Goal: Task Accomplishment & Management: Manage account settings

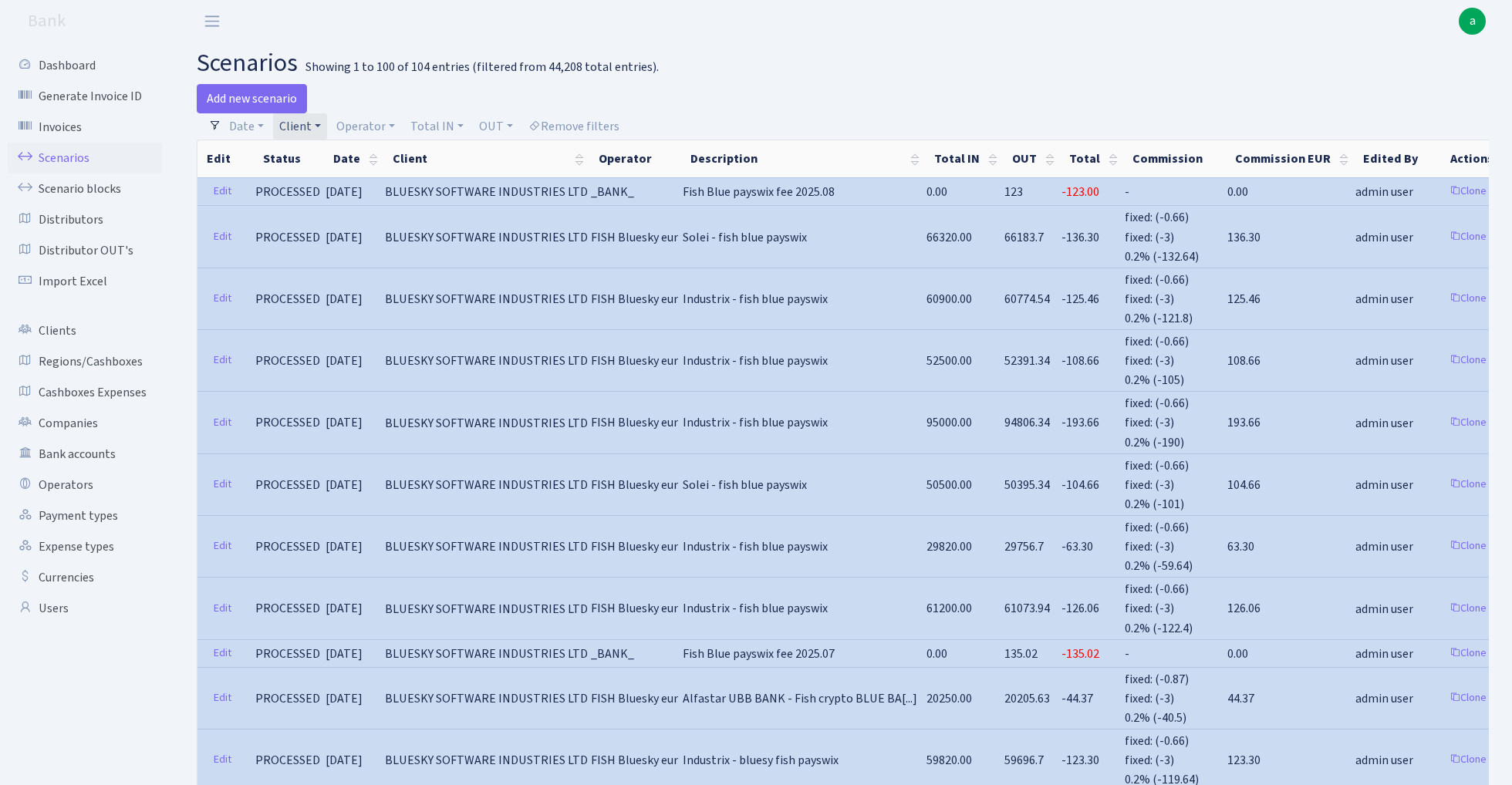
select select "100"
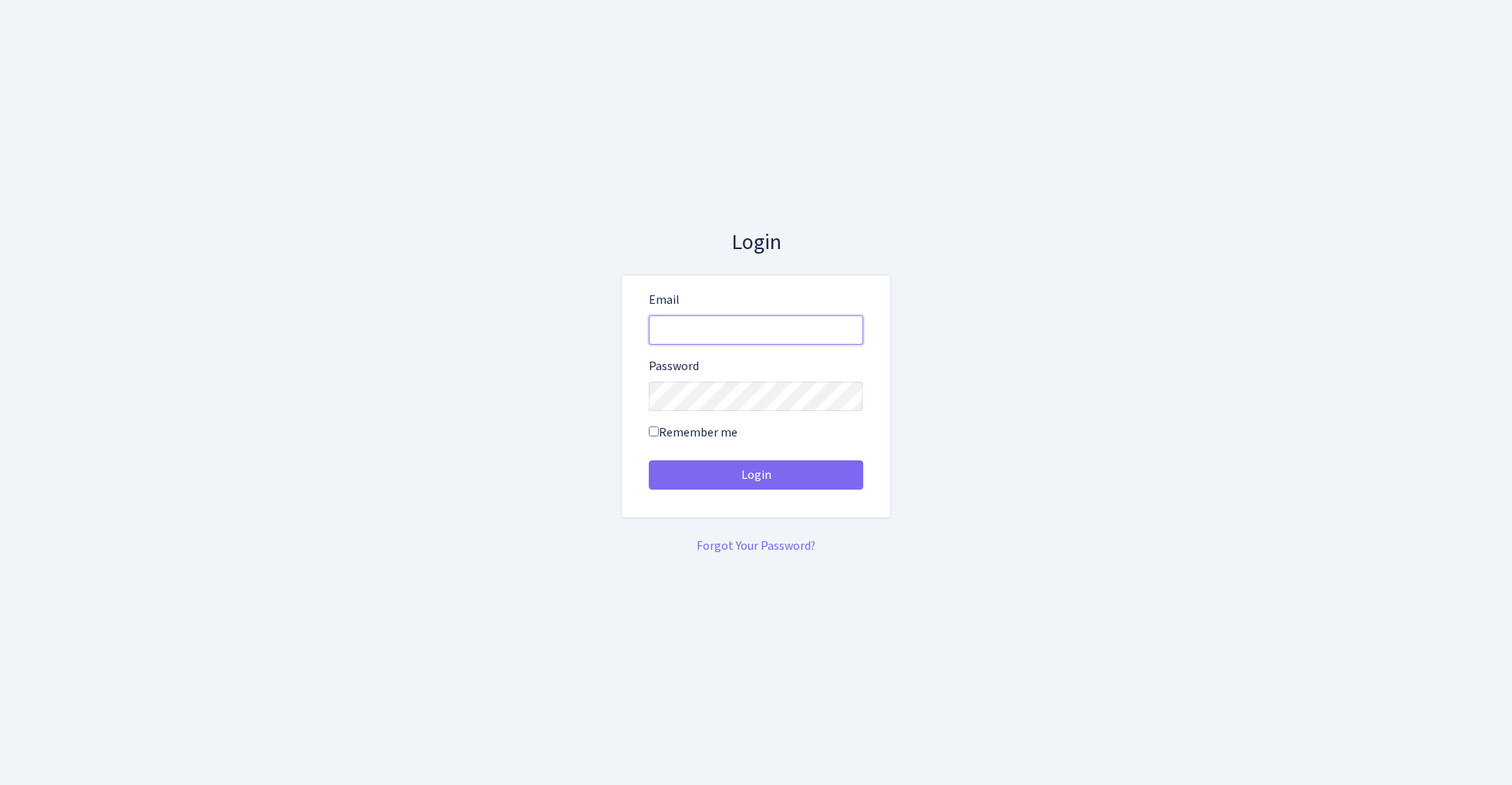
type input "[EMAIL_ADDRESS][DOMAIN_NAME]"
click at [755, 475] on button "Login" at bounding box center [755, 475] width 214 height 29
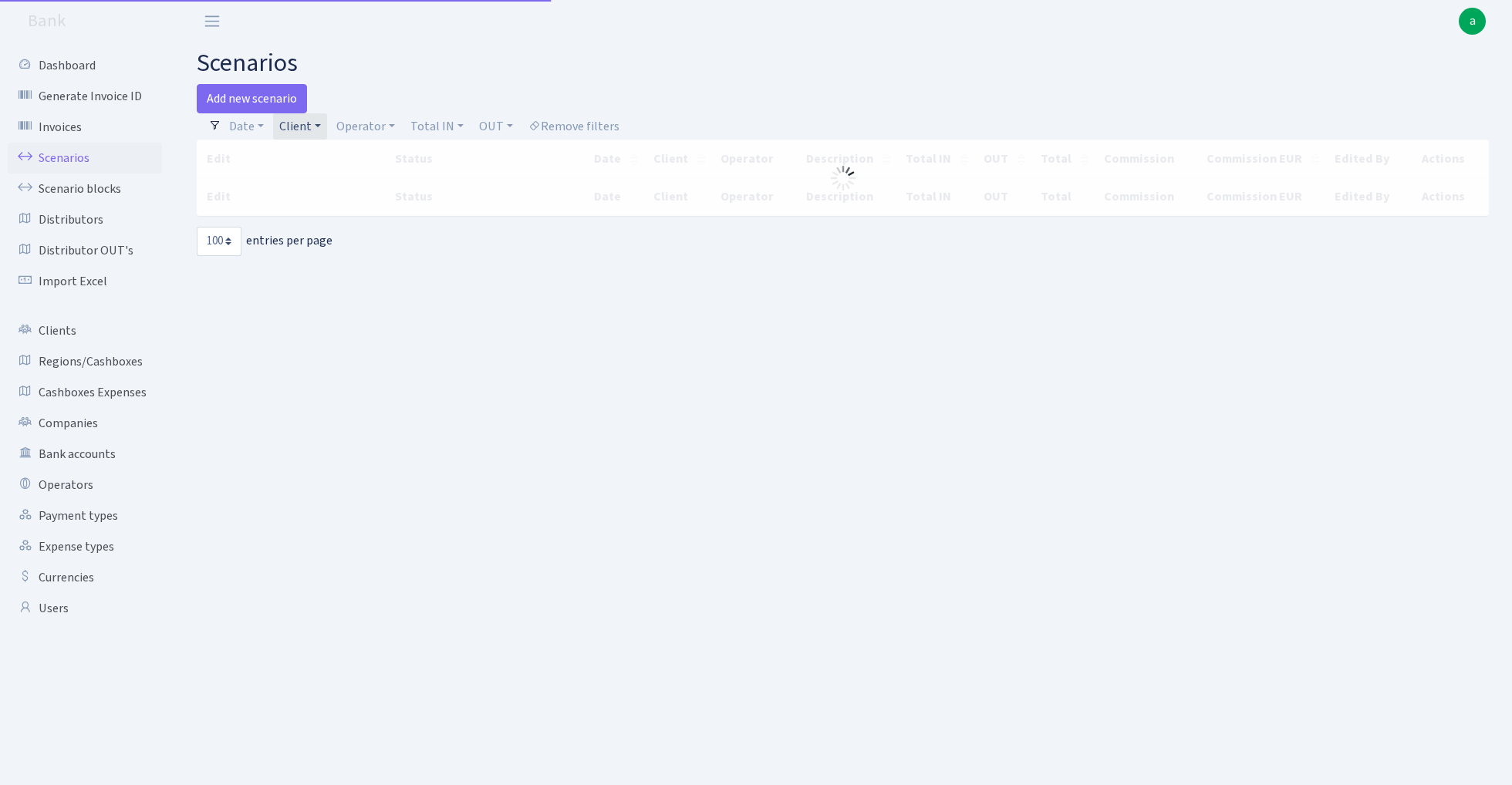
select select "100"
click at [307, 123] on link "Client" at bounding box center [300, 126] width 54 height 26
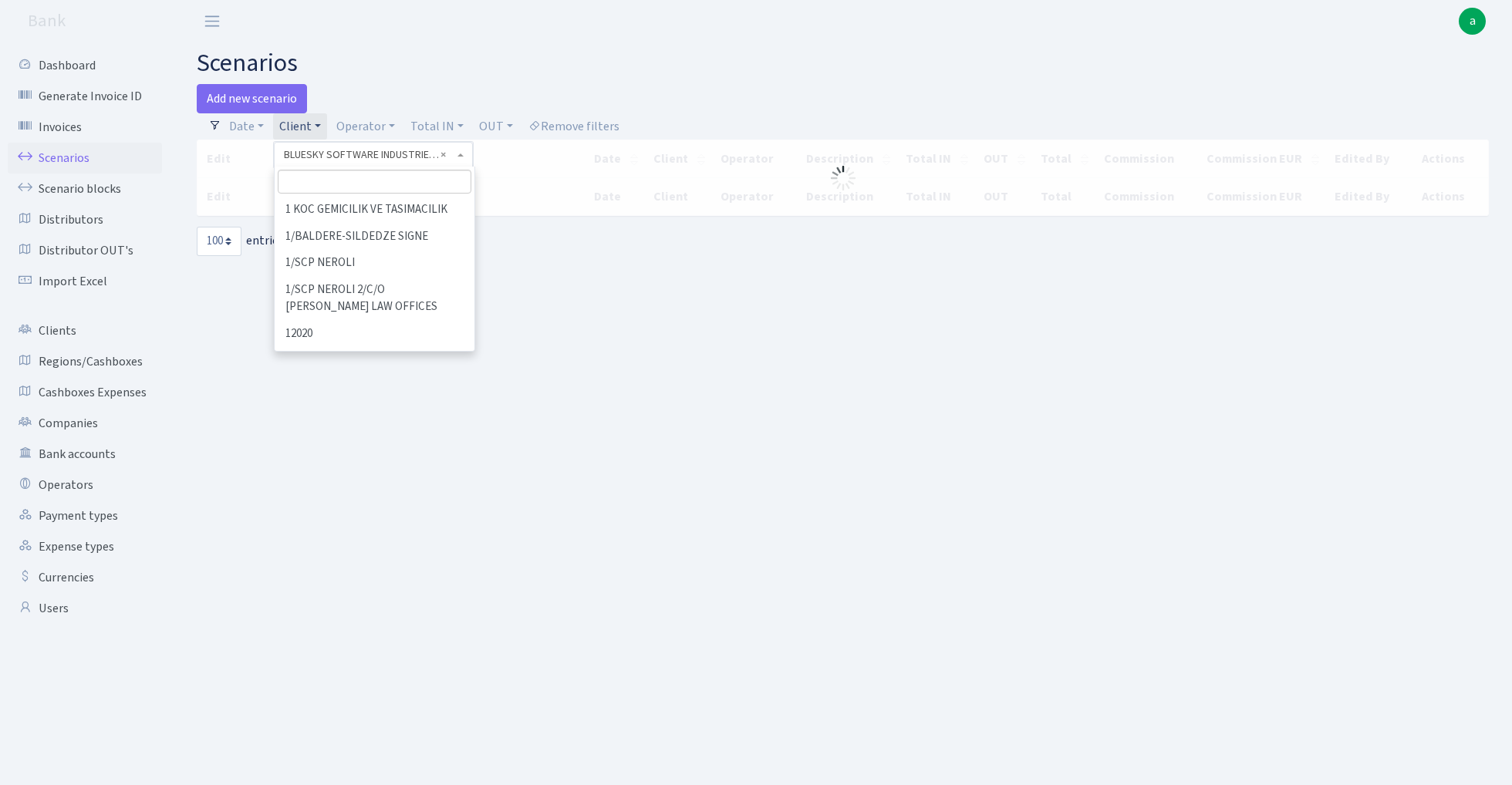
scroll to position [13021, 0]
click at [450, 155] on span "× BLUESKY SOFTWARE INDUSTRIES LTD" at bounding box center [368, 155] width 169 height 16
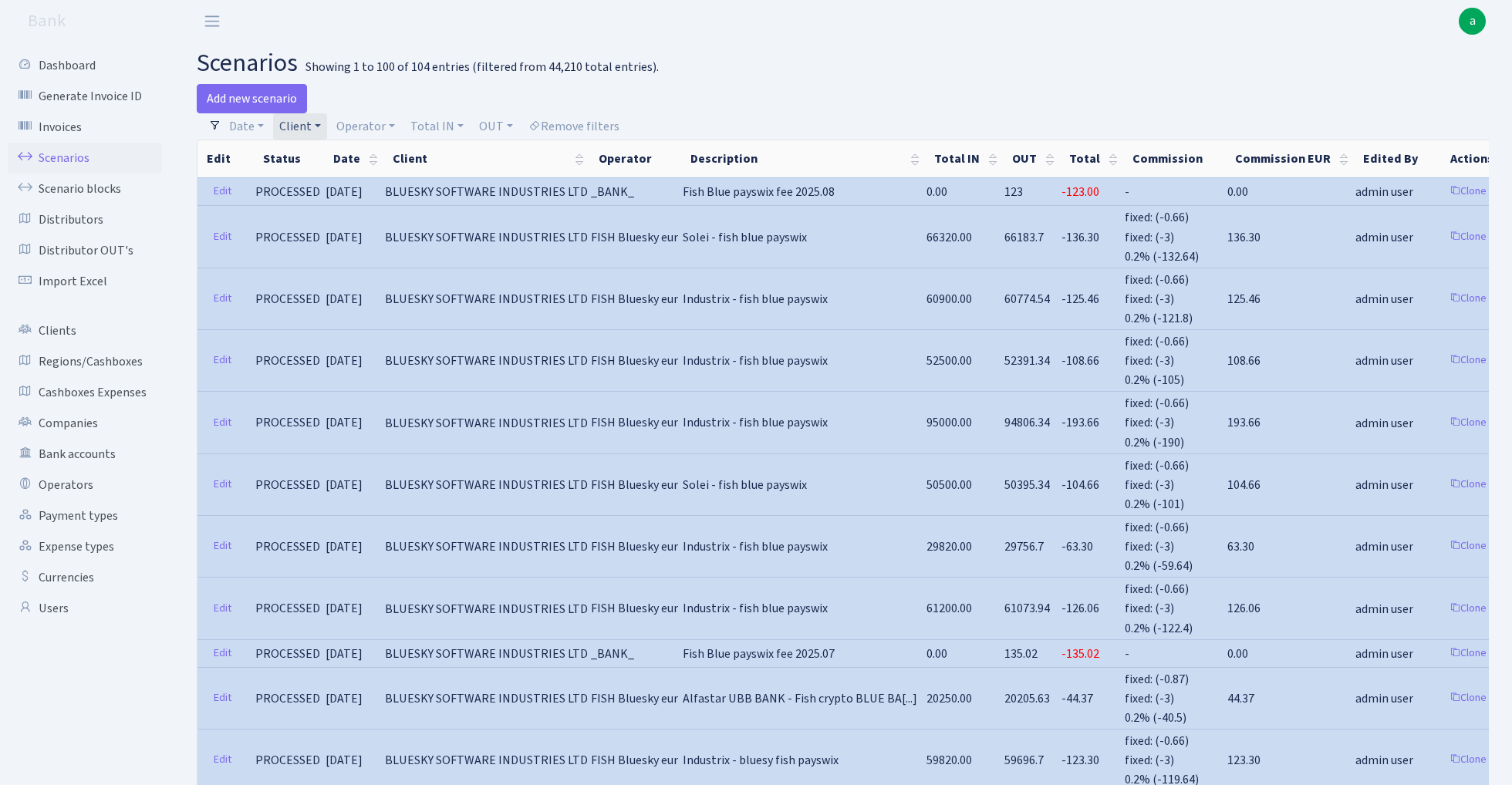
click at [304, 125] on link "Client" at bounding box center [300, 126] width 54 height 26
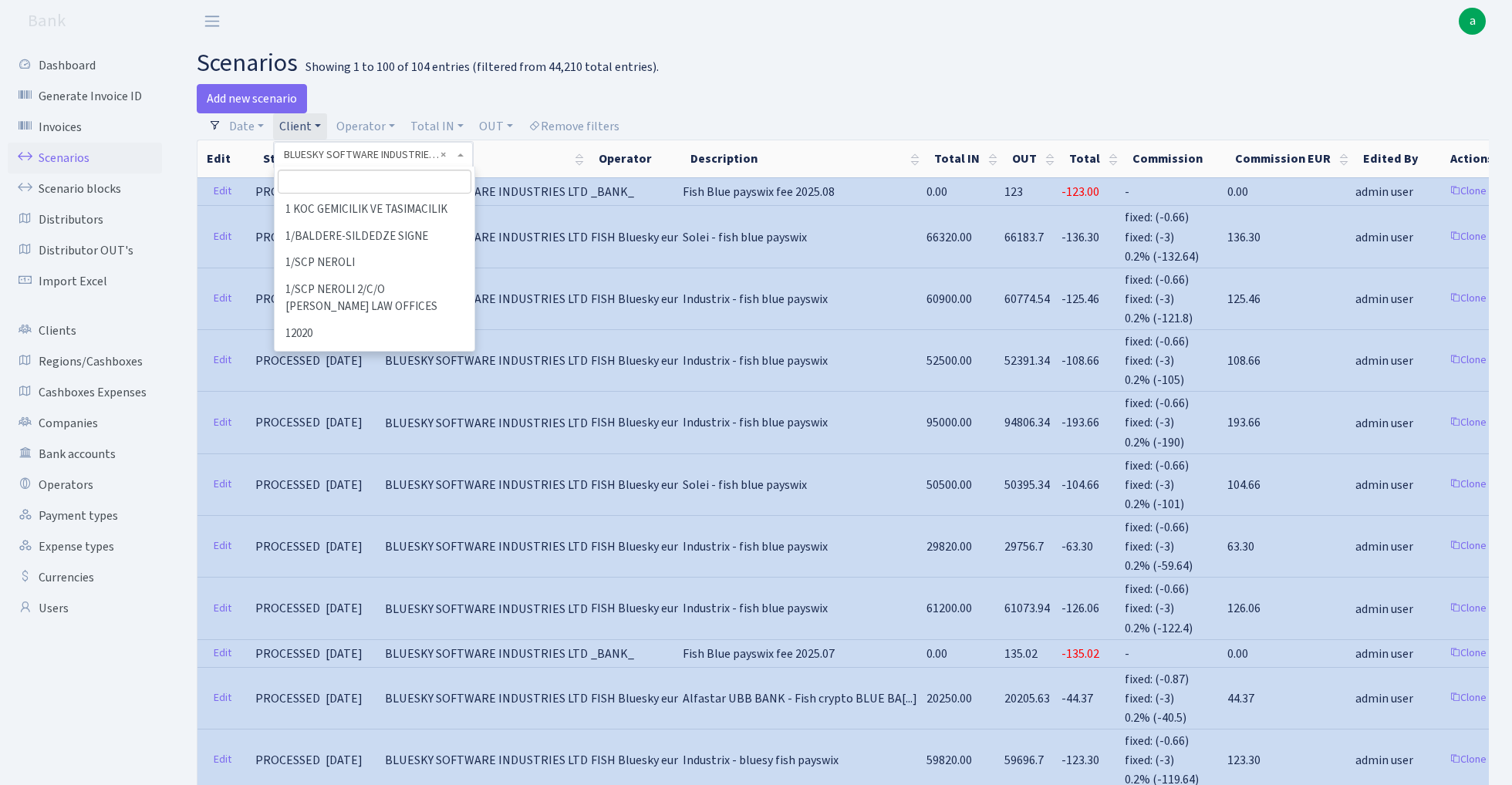
scroll to position [13047, 0]
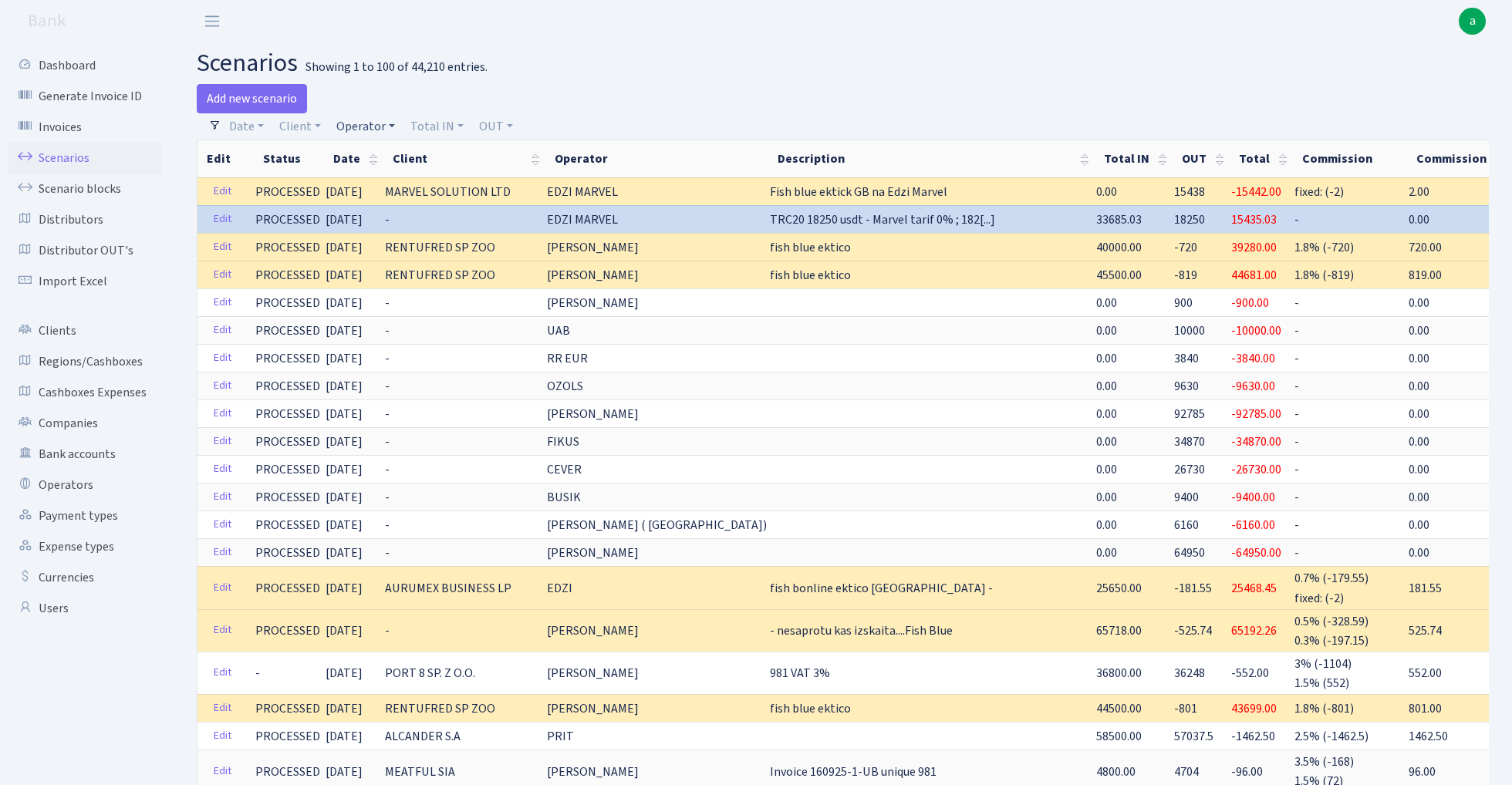
click at [370, 126] on link "Operator" at bounding box center [365, 126] width 71 height 26
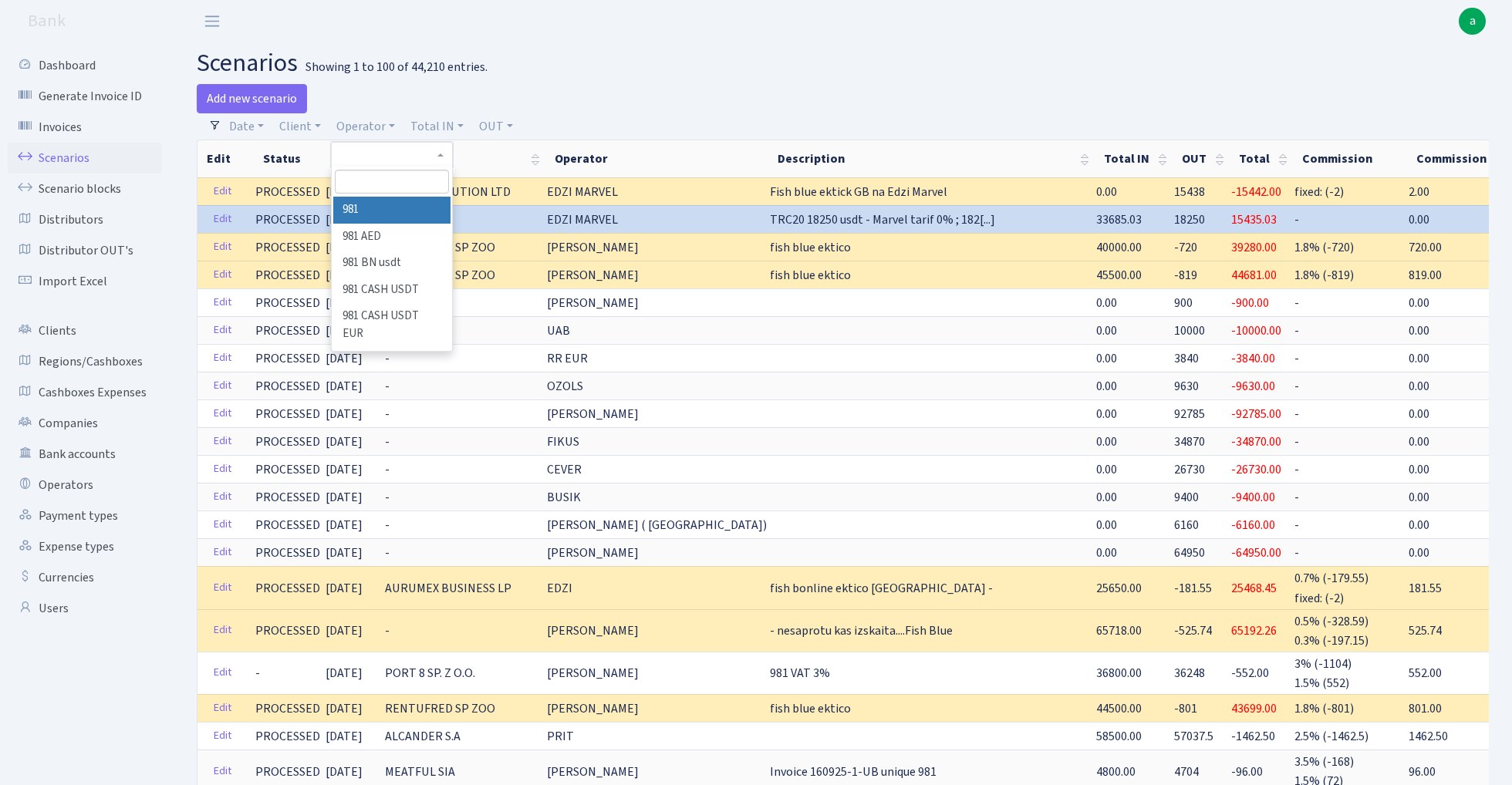
click at [371, 188] on input "search" at bounding box center [392, 181] width 114 height 23
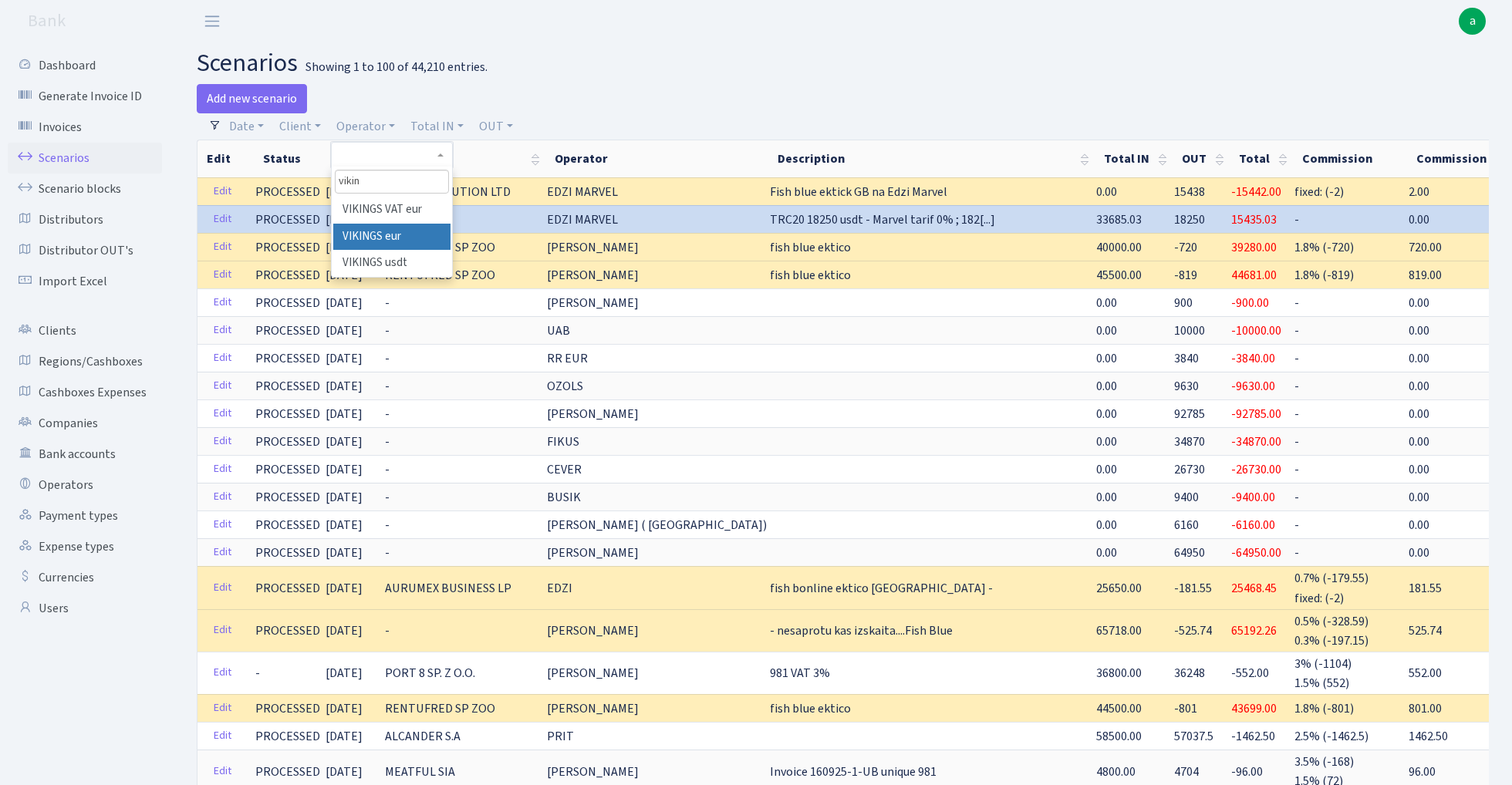
type input "vikin"
click at [405, 234] on li "VIKINGS eur" at bounding box center [391, 237] width 117 height 27
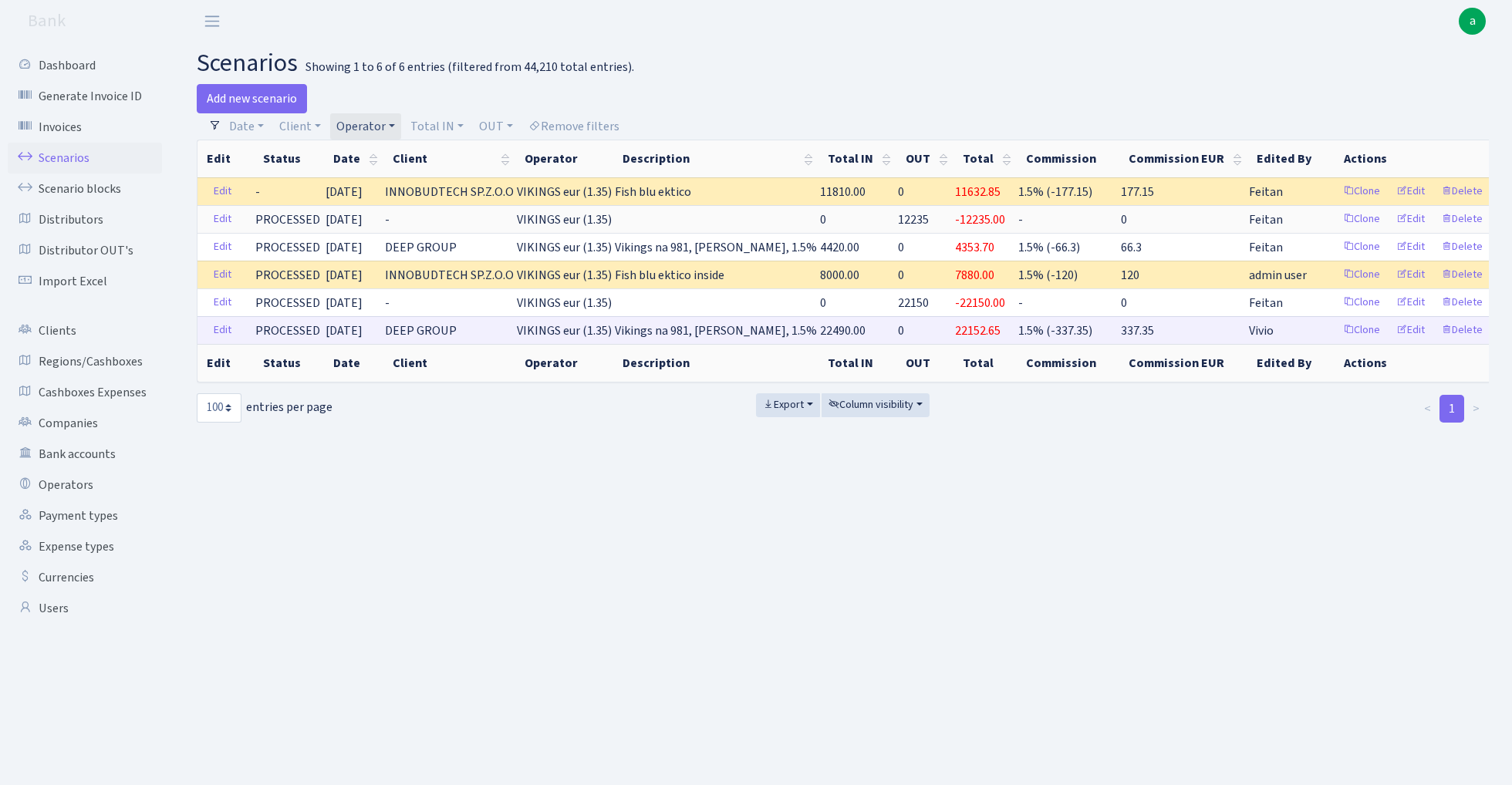
click at [833, 333] on span "22490.00" at bounding box center [842, 330] width 45 height 17
copy span "22490.00"
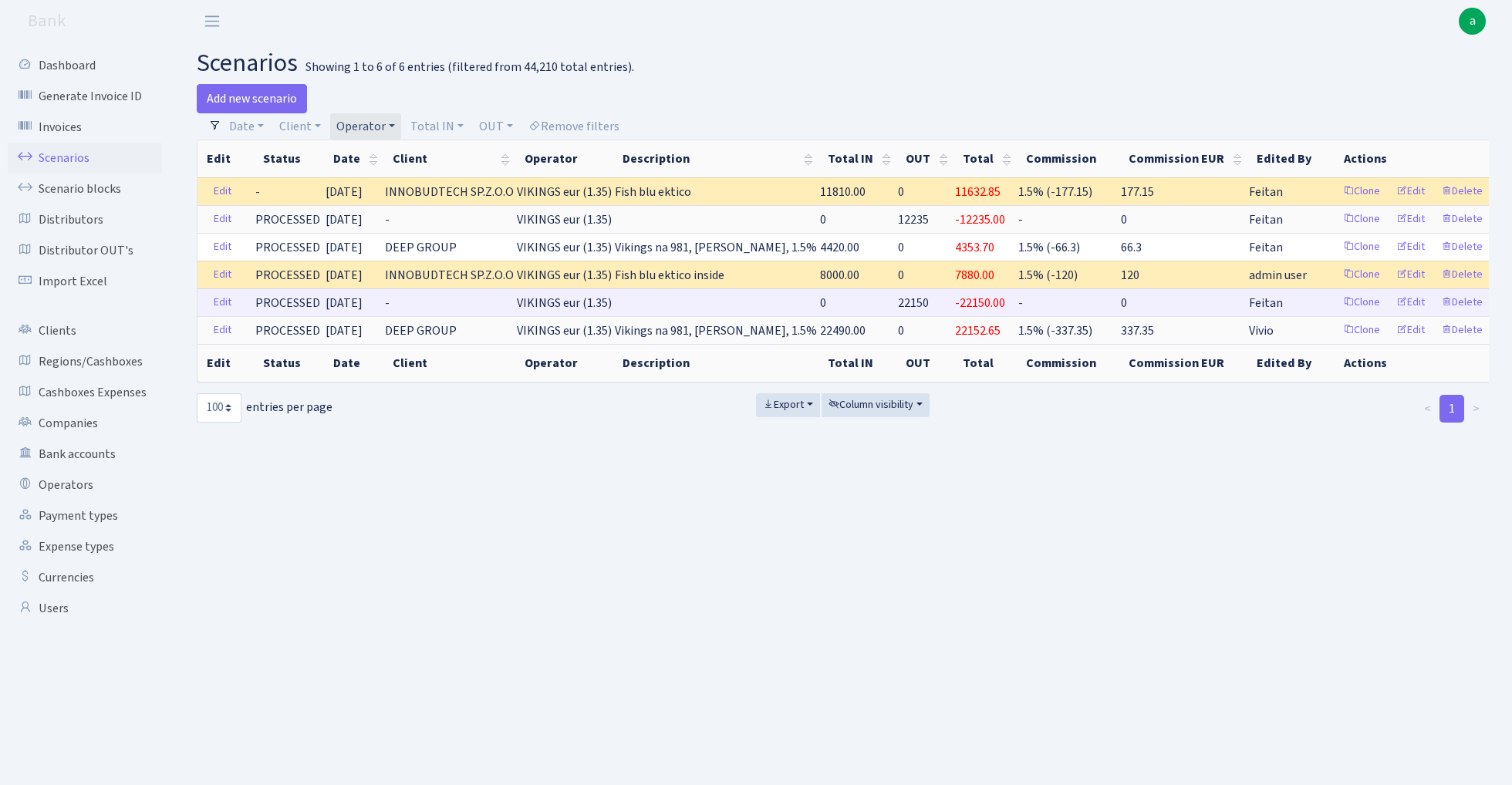
click at [909, 300] on span "22150" at bounding box center [914, 302] width 31 height 17
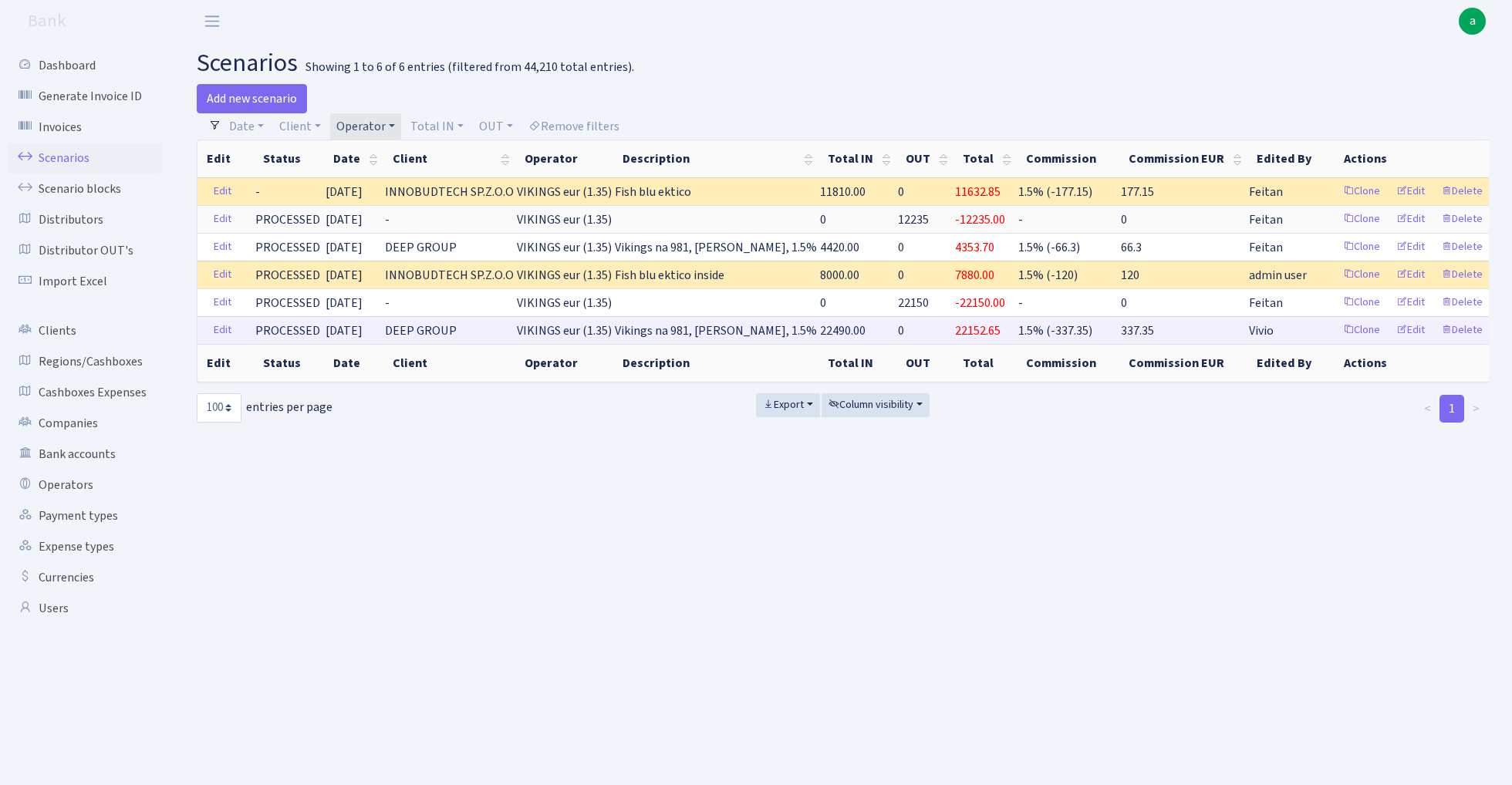
copy span "22150"
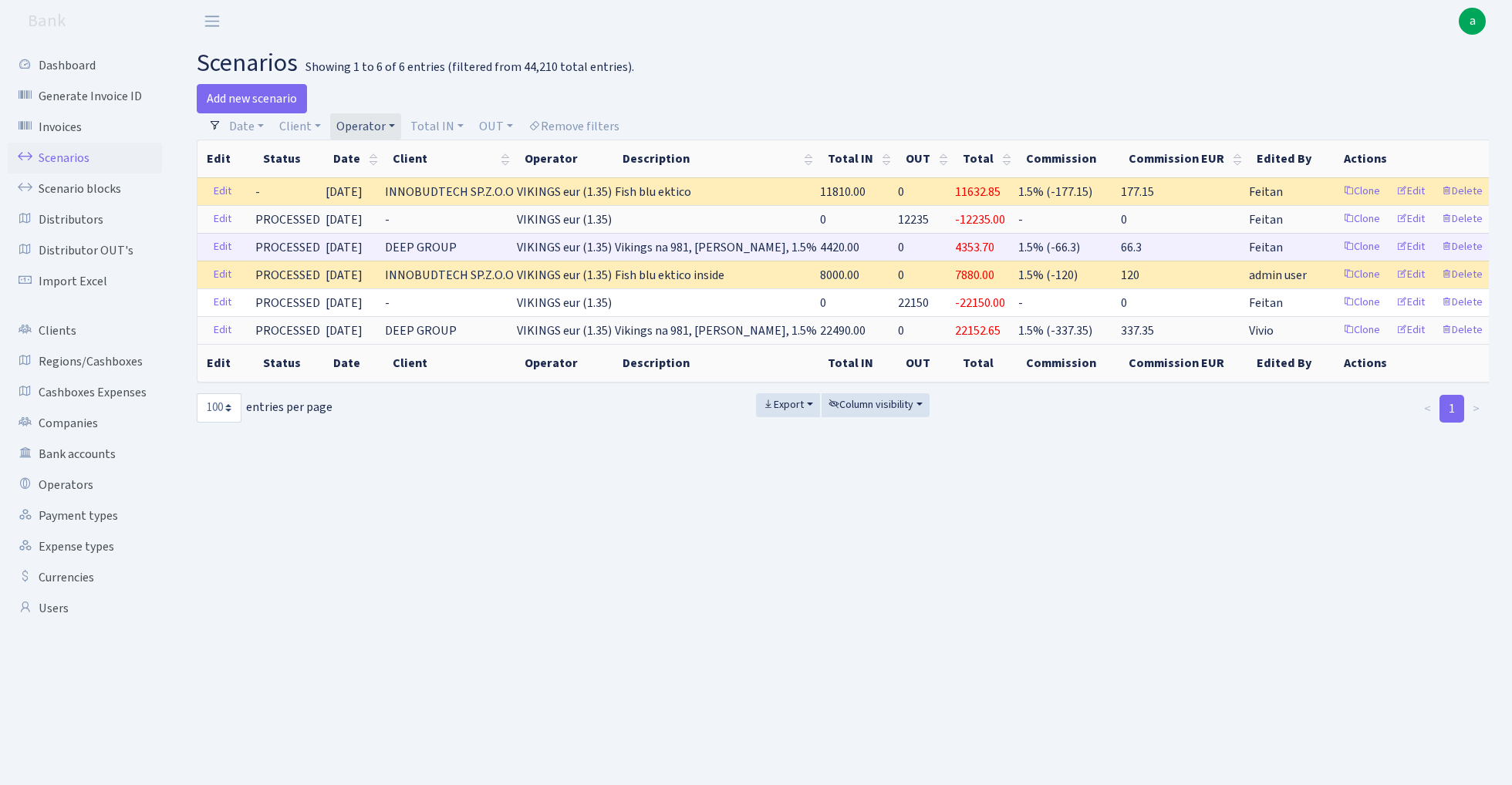
click at [830, 245] on span "4420.00" at bounding box center [839, 247] width 39 height 17
copy span "4420.00"
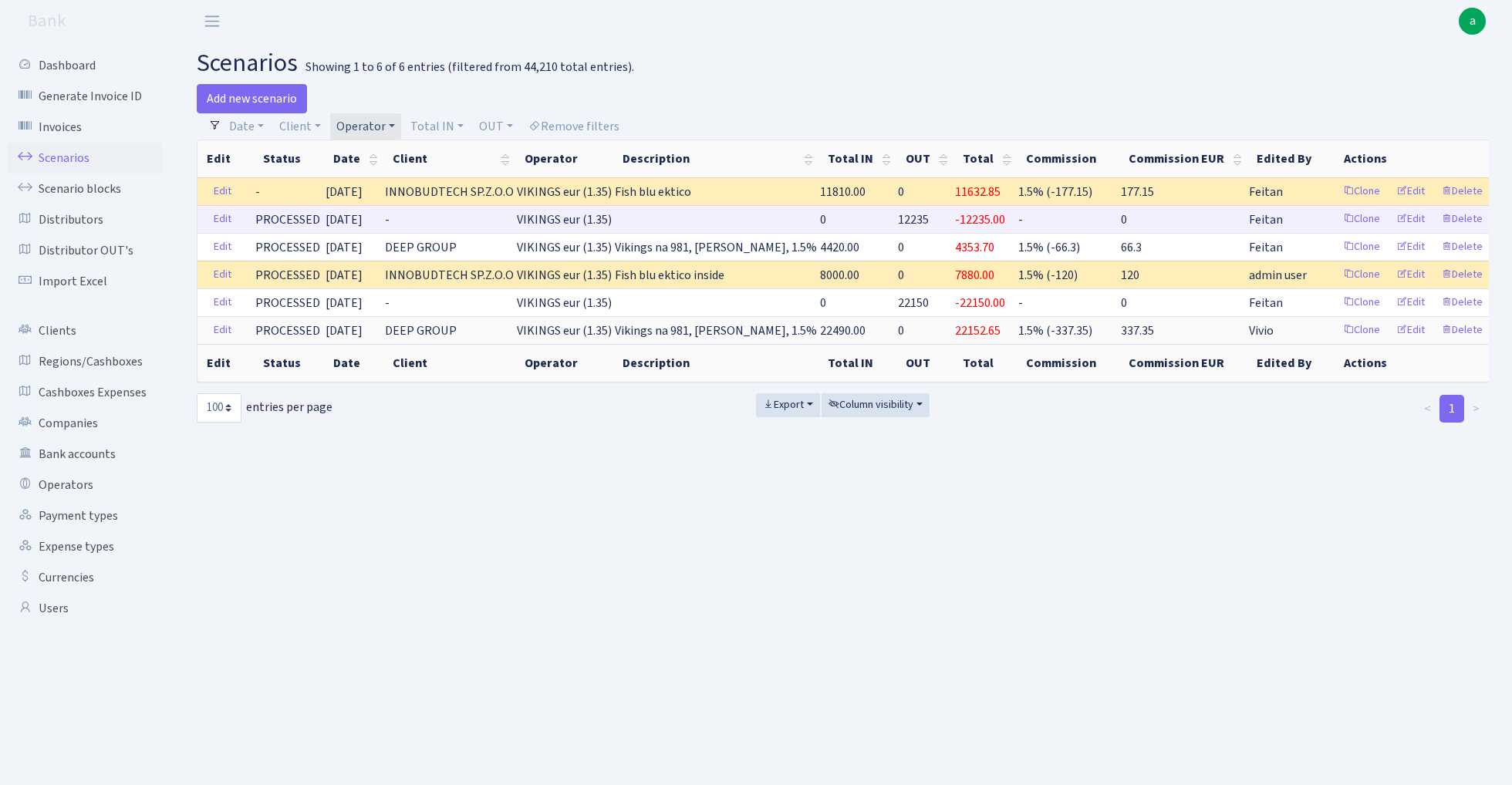
click at [912, 219] on span "12235" at bounding box center [914, 219] width 31 height 17
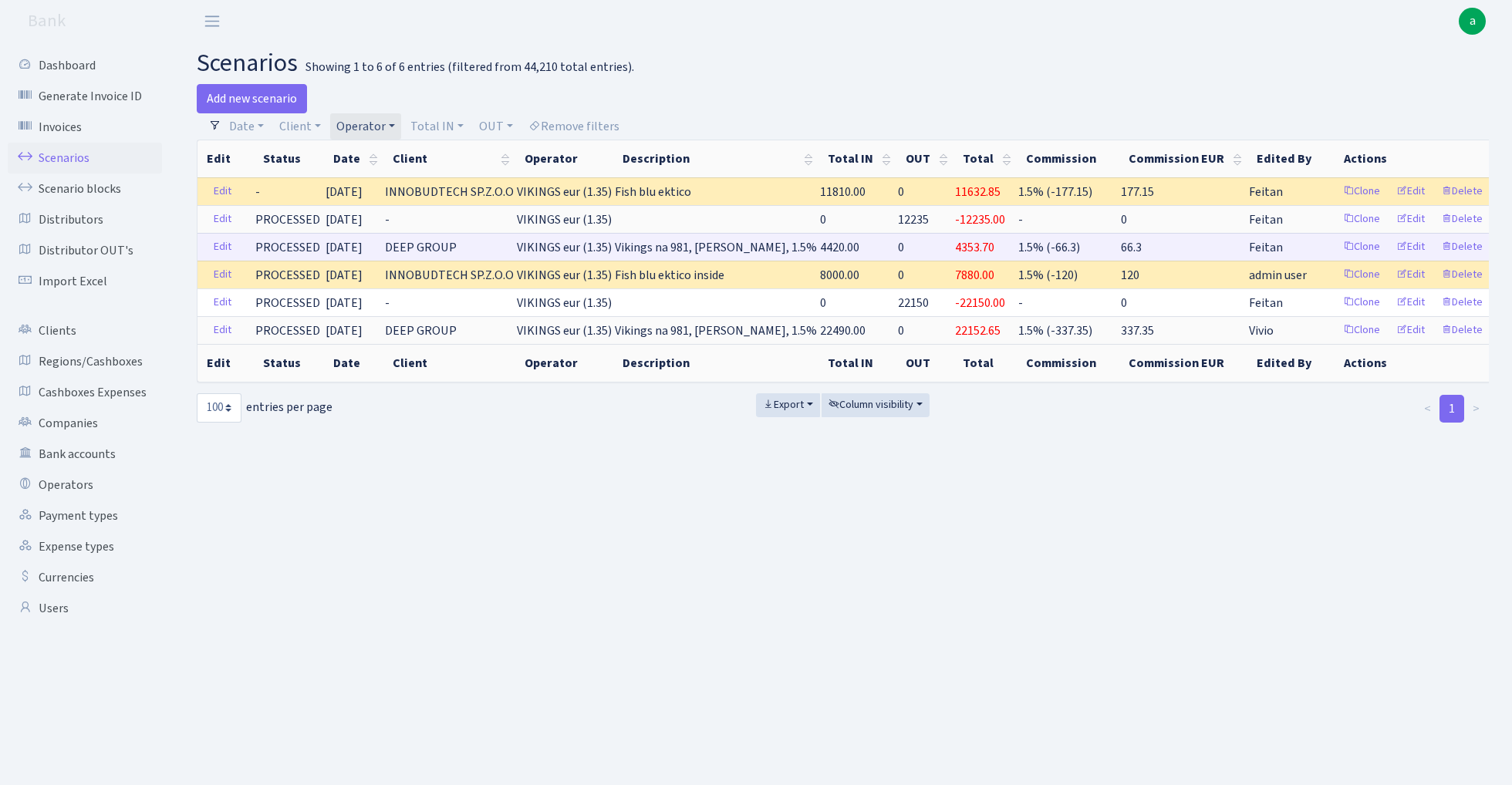
copy span "12235"
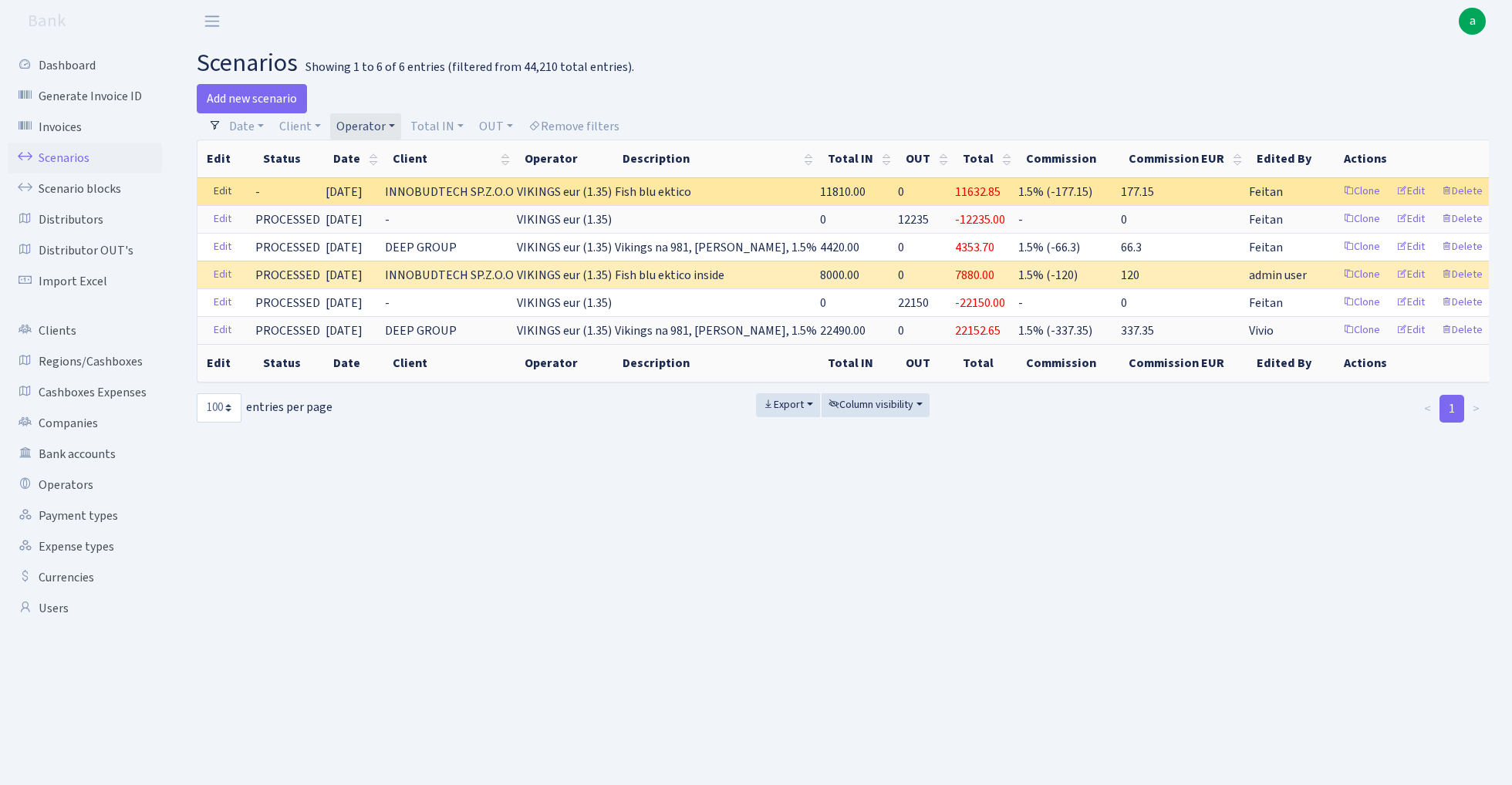
click at [222, 188] on link "Edit" at bounding box center [222, 192] width 31 height 23
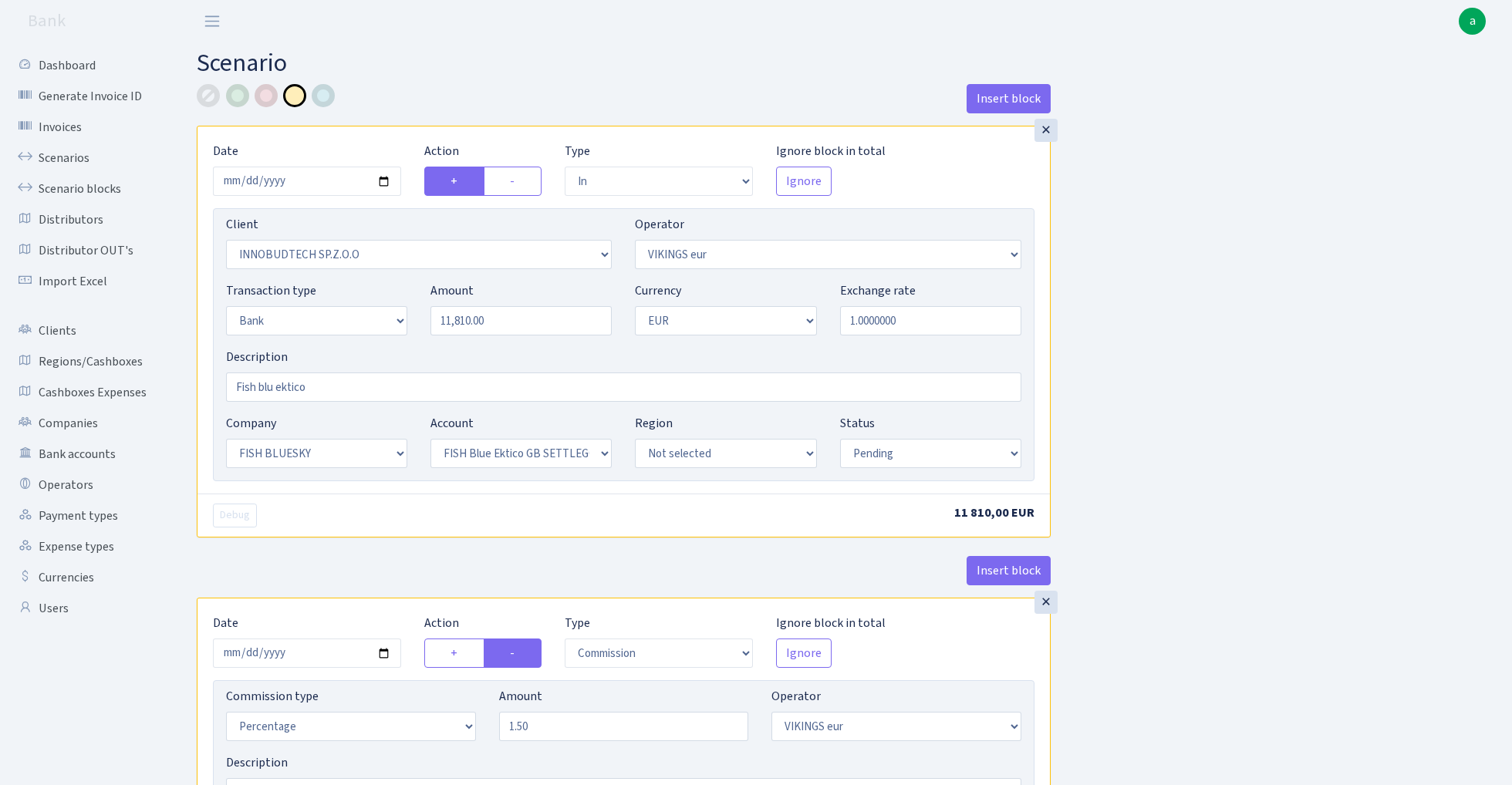
select select "in"
select select "3361"
select select "519"
select select "2"
select select "1"
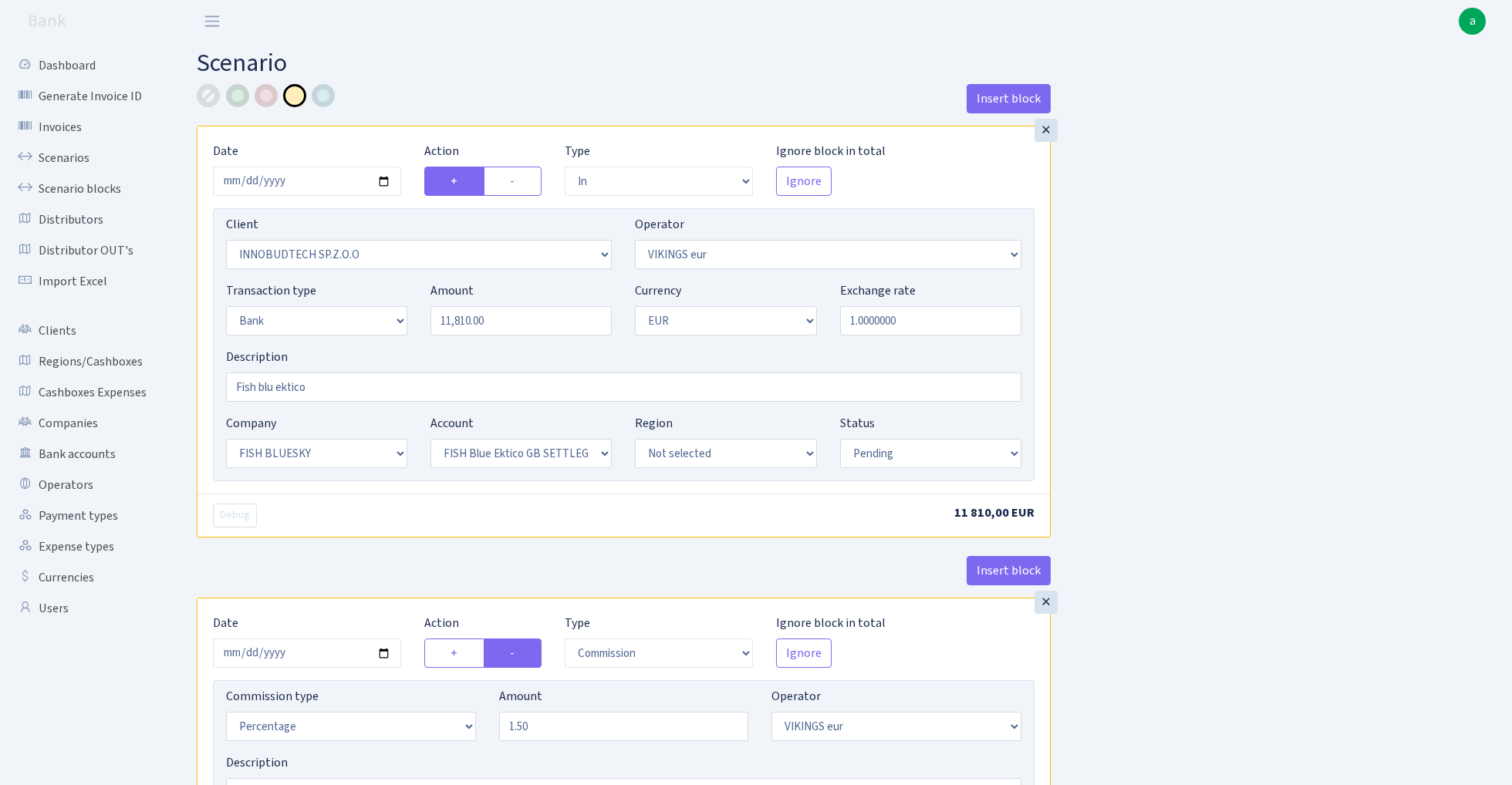
select select "23"
select select "67"
select select "pending"
select select "commission"
select select "519"
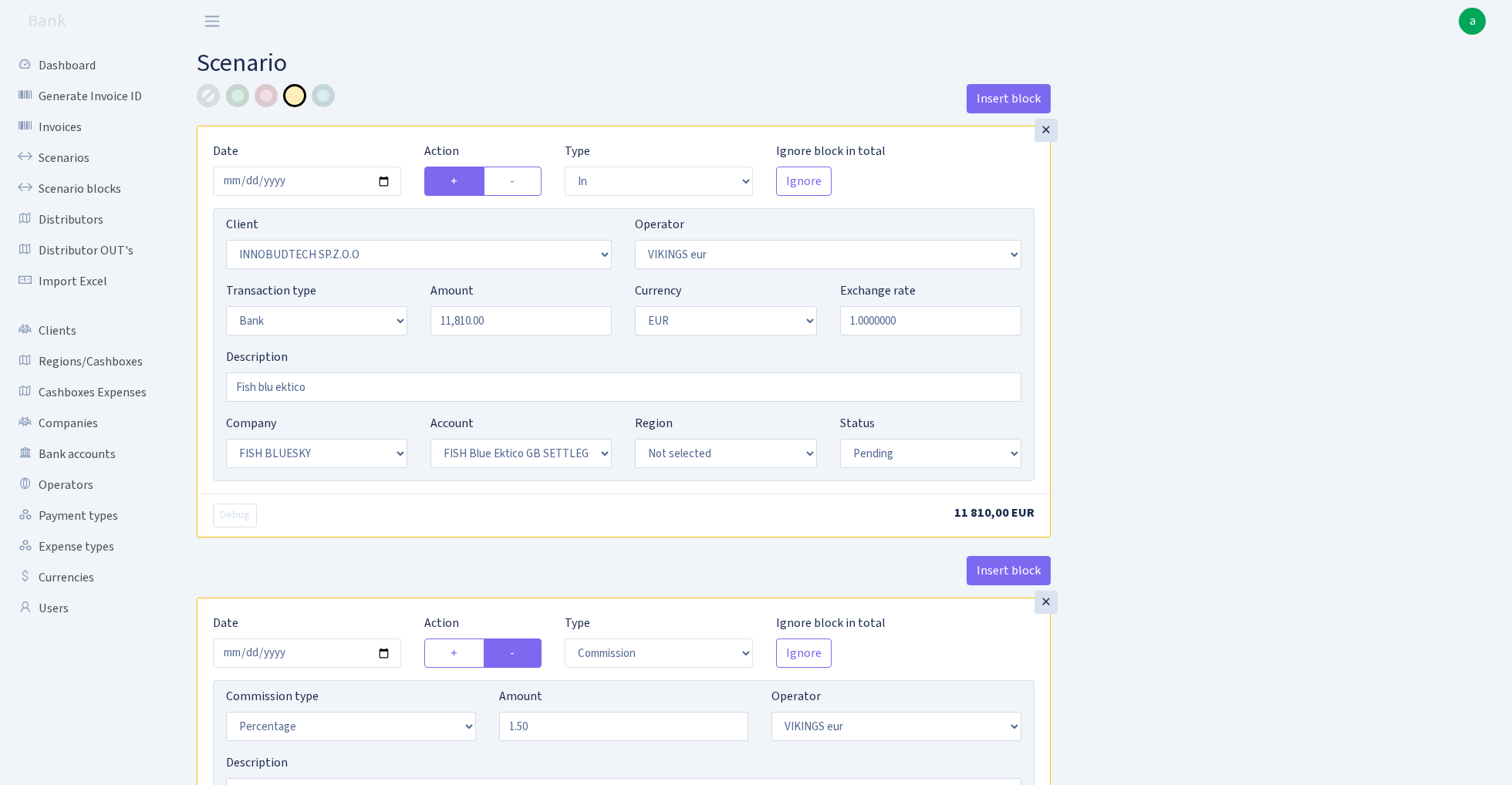
select select "pending"
select select "processed"
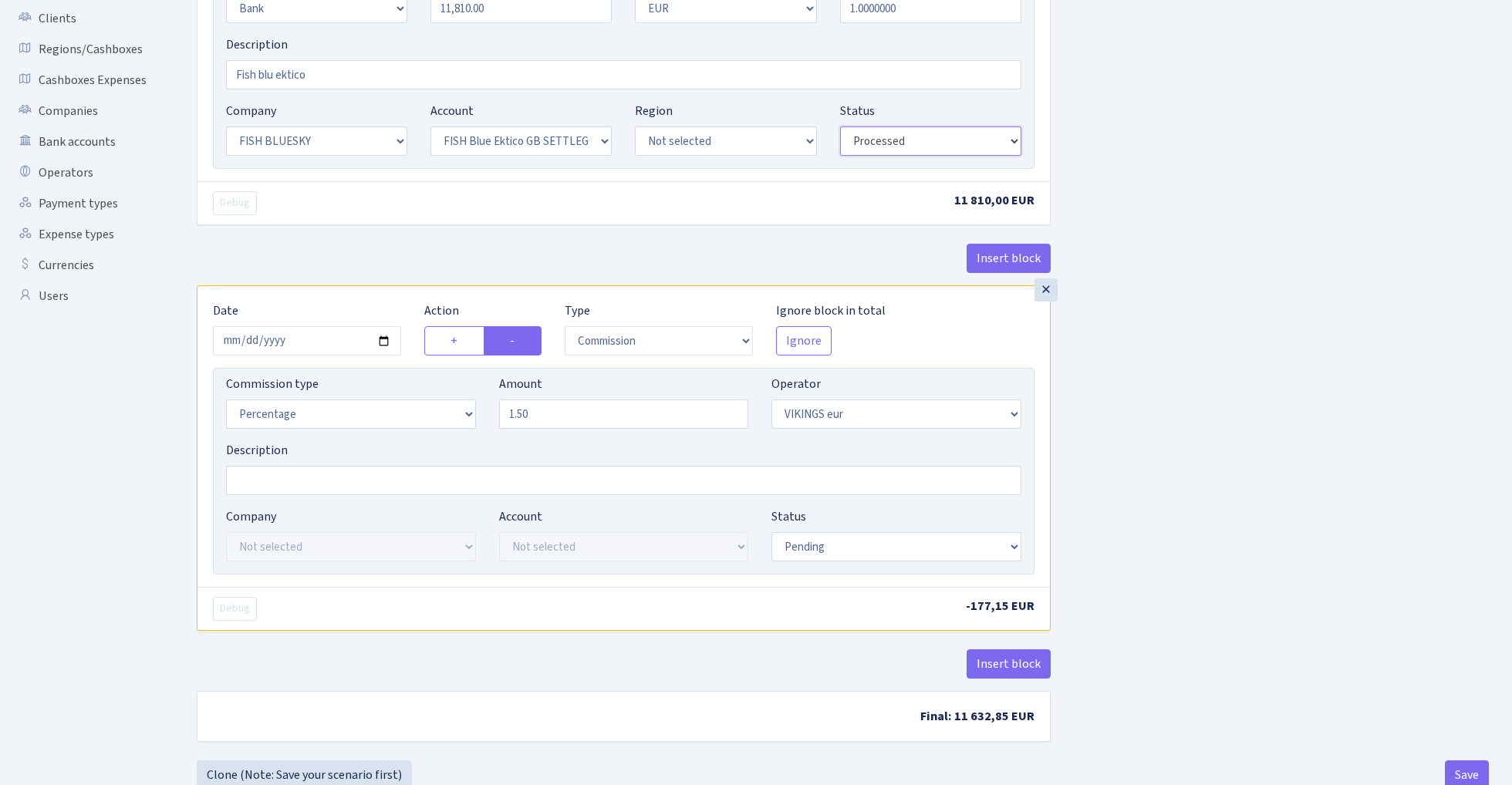
scroll to position [325, 0]
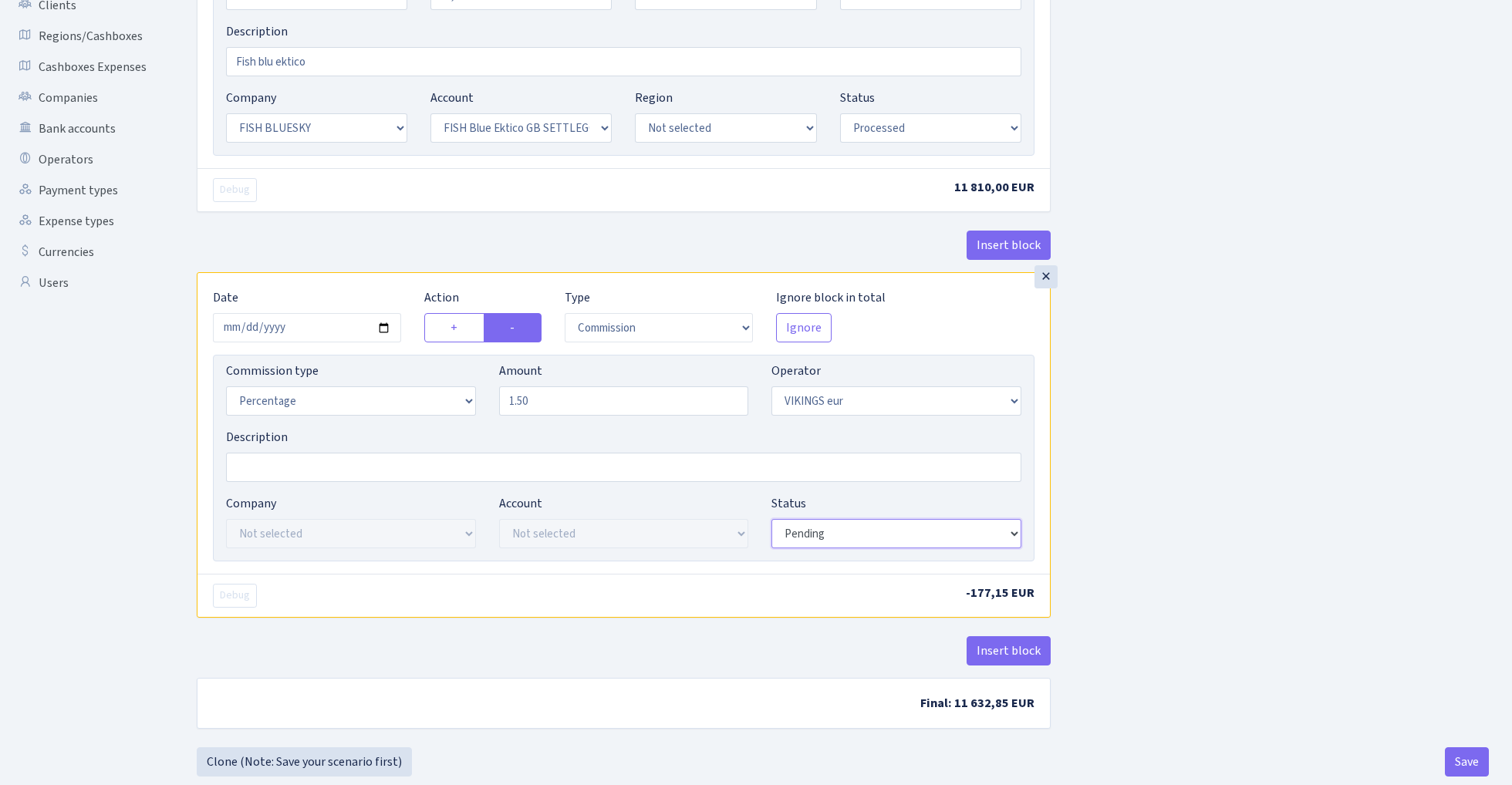
select select "processed"
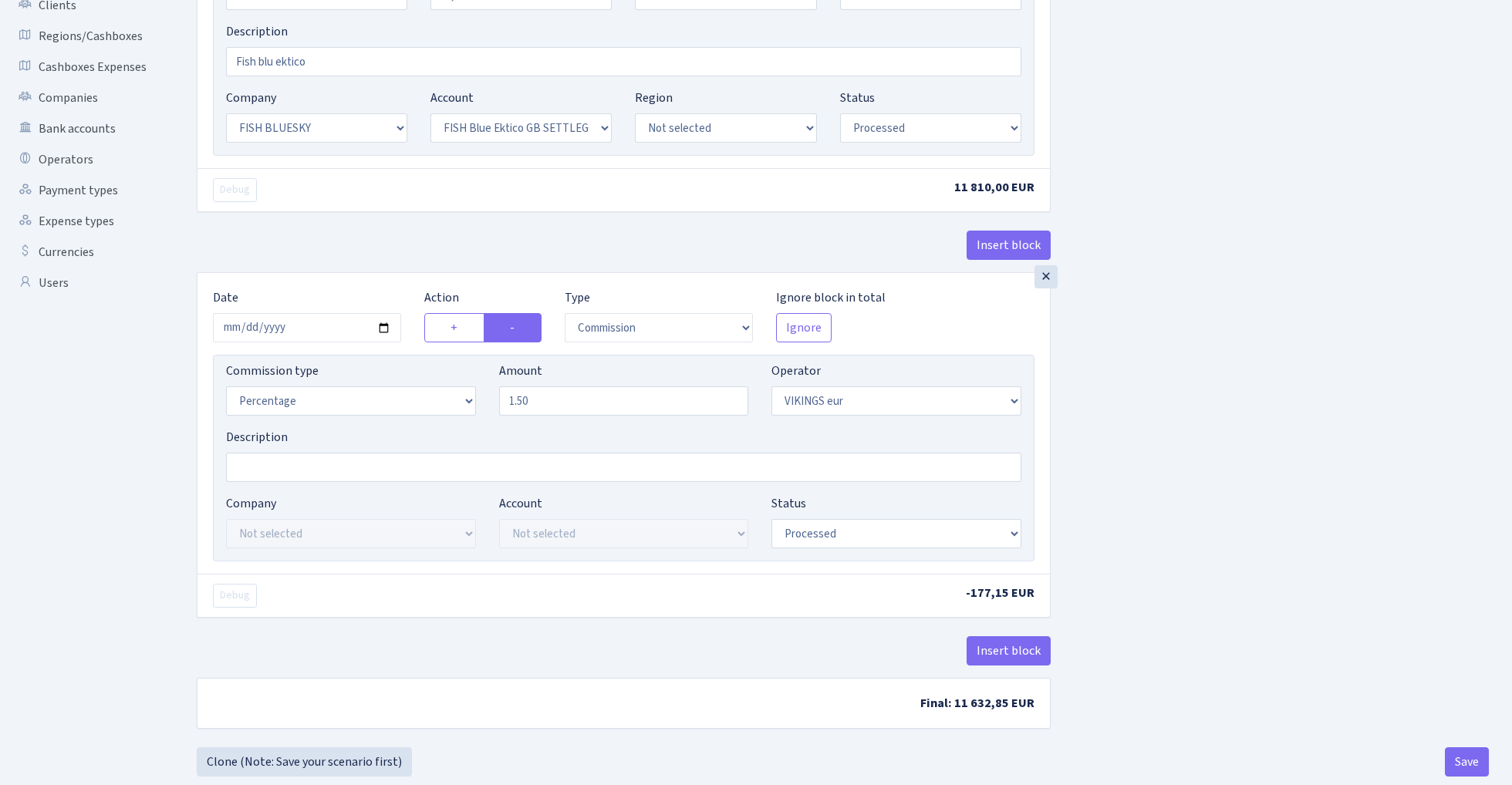
click at [1152, 449] on div "Insert block × Date 2025-09-17 Action + - Type --- In Out Commission Field requ…" at bounding box center [842, 253] width 1315 height 989
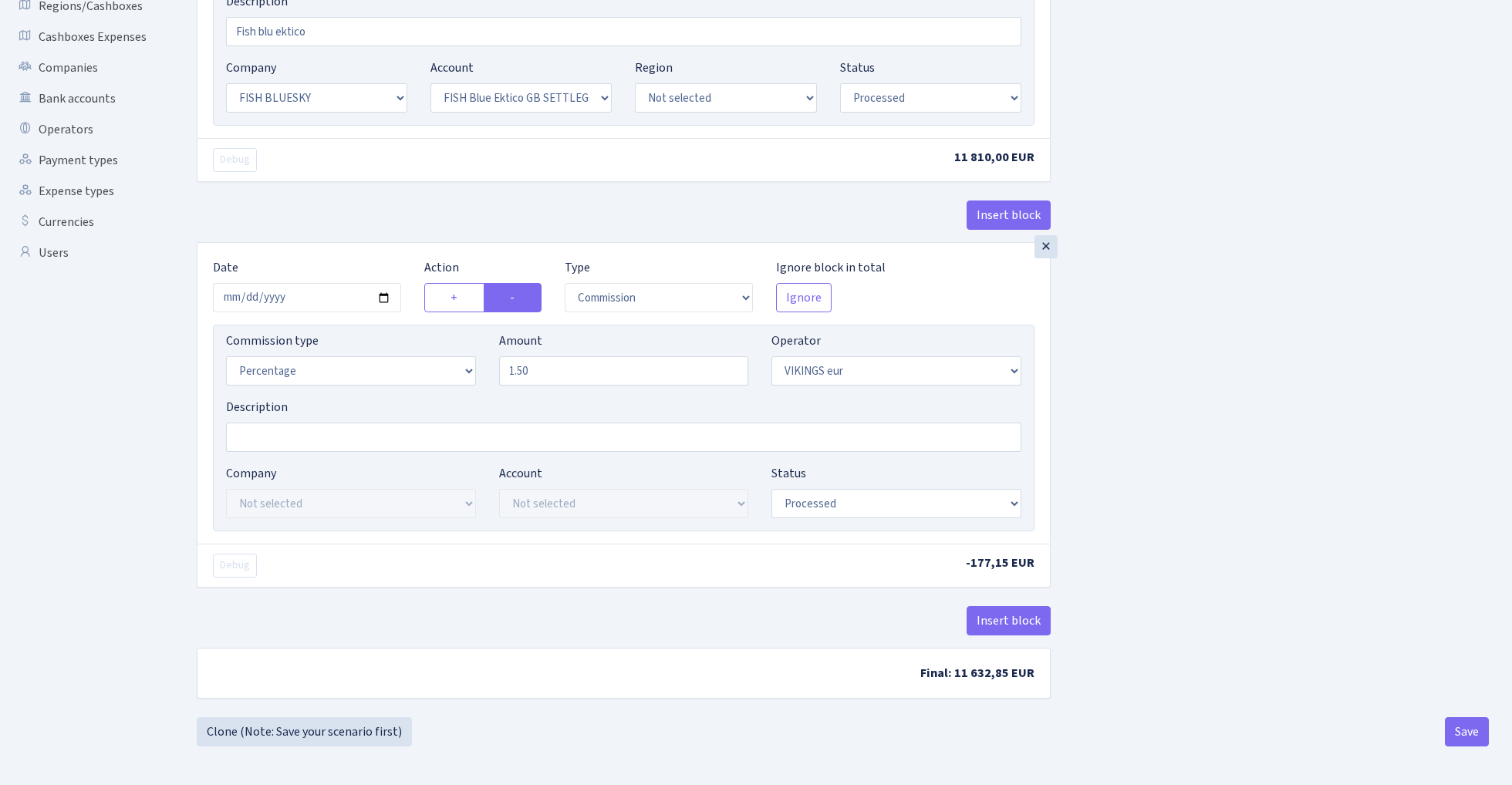
scroll to position [359, 0]
click at [1451, 724] on button "Save" at bounding box center [1466, 732] width 44 height 29
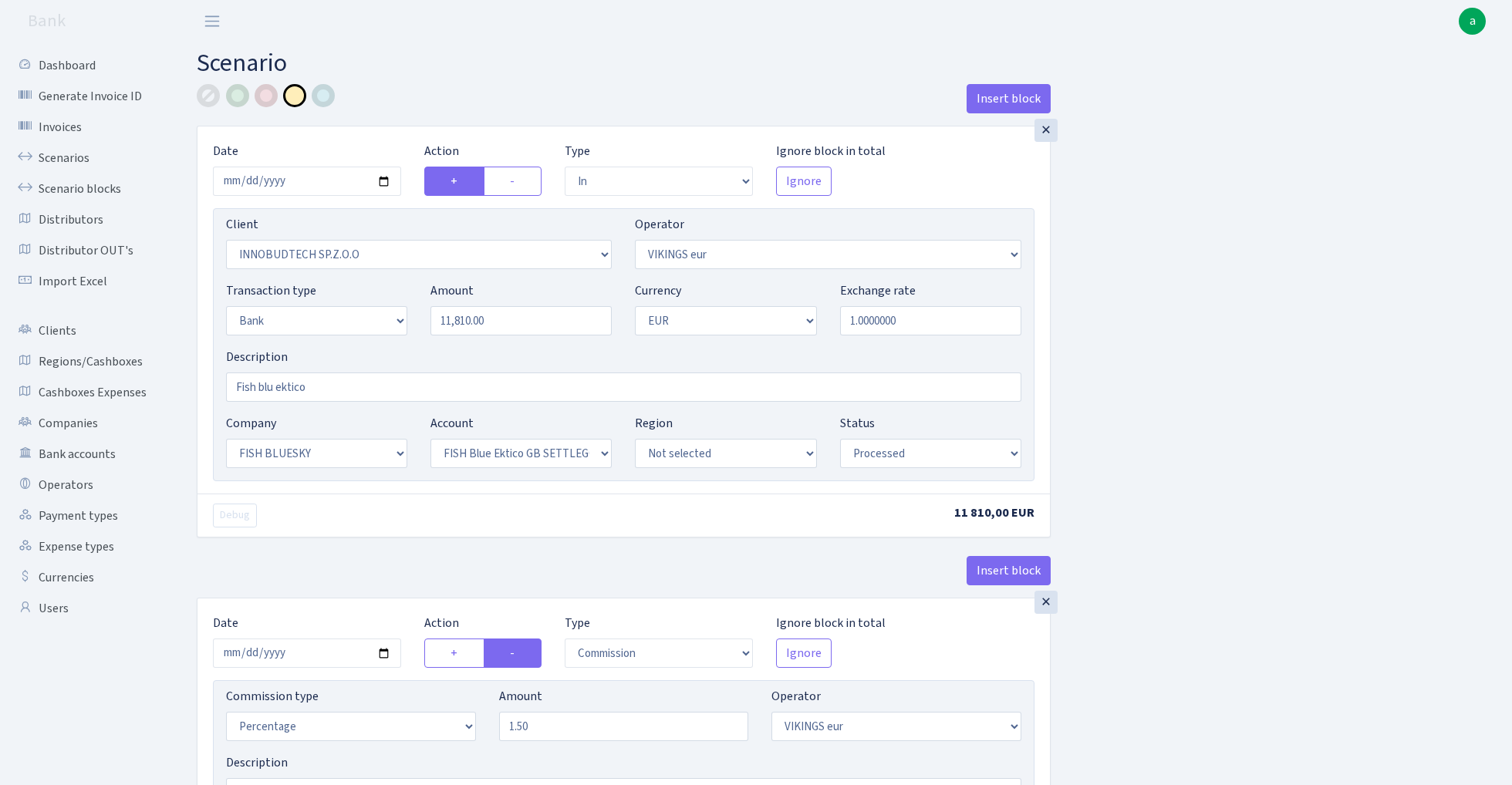
select select "in"
select select "3361"
select select "519"
select select "2"
select select "1"
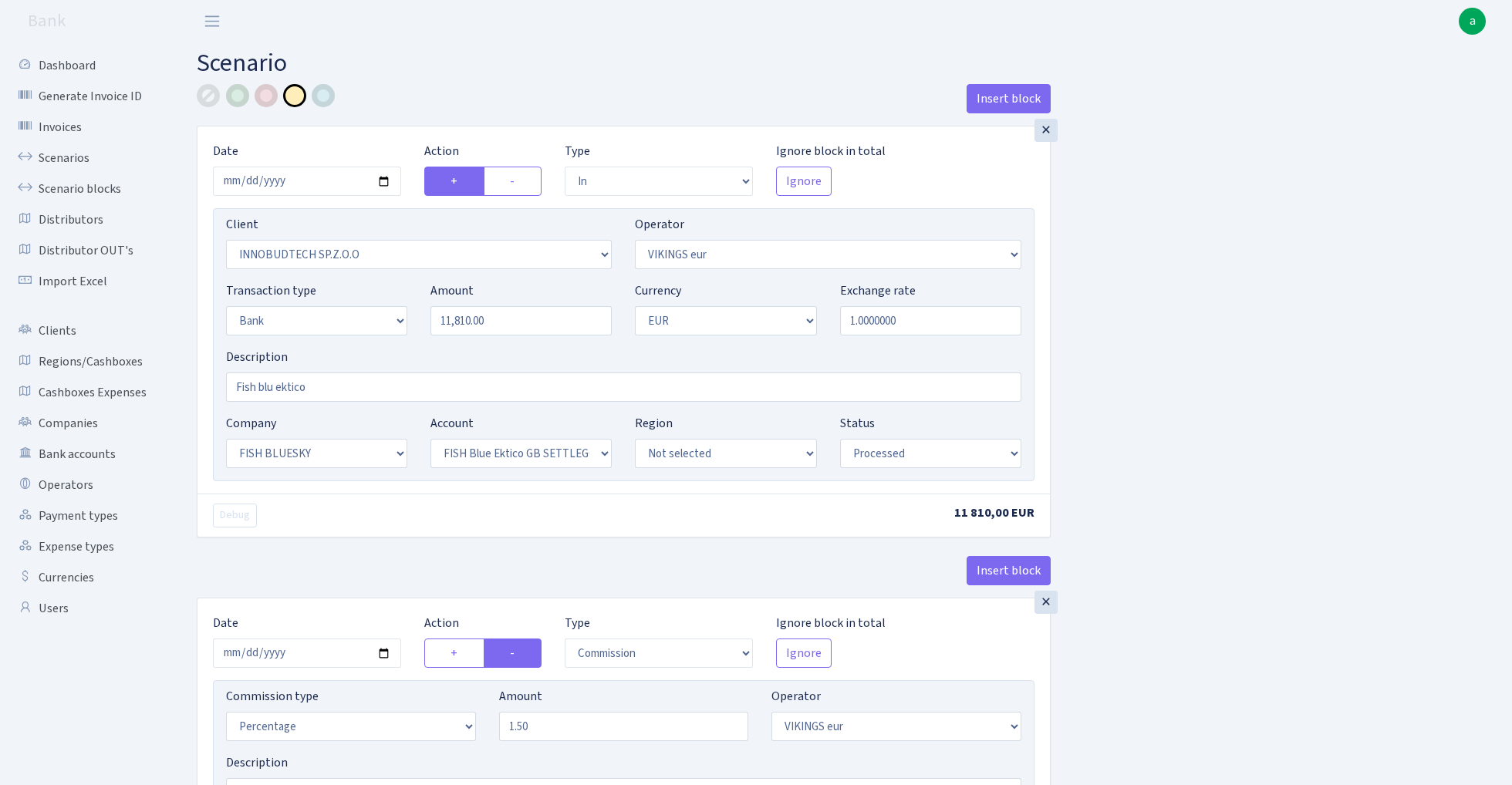
select select "23"
select select "67"
select select "processed"
select select "commission"
select select "519"
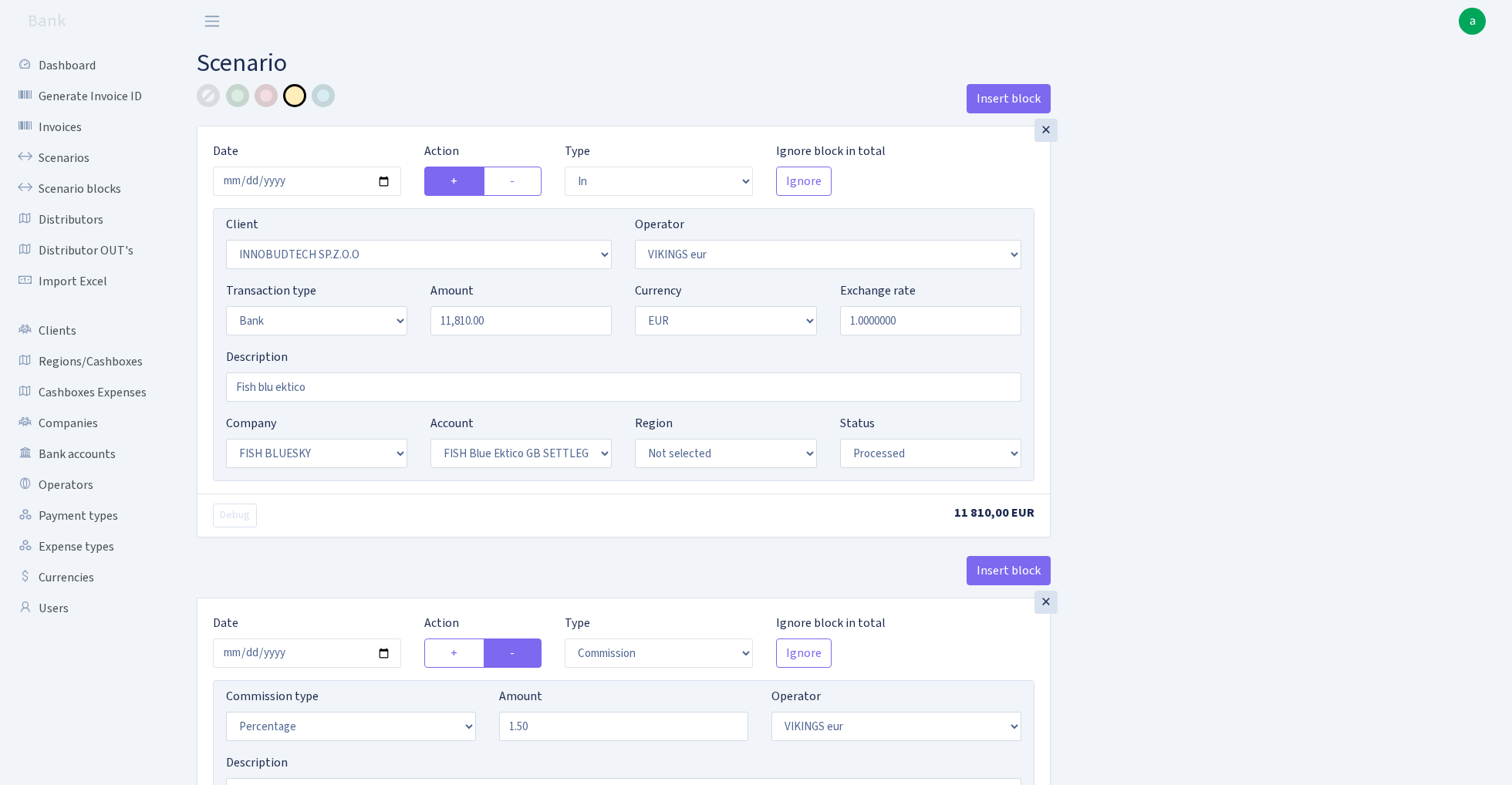
select select "processed"
click at [62, 156] on link "Scenarios" at bounding box center [85, 159] width 155 height 31
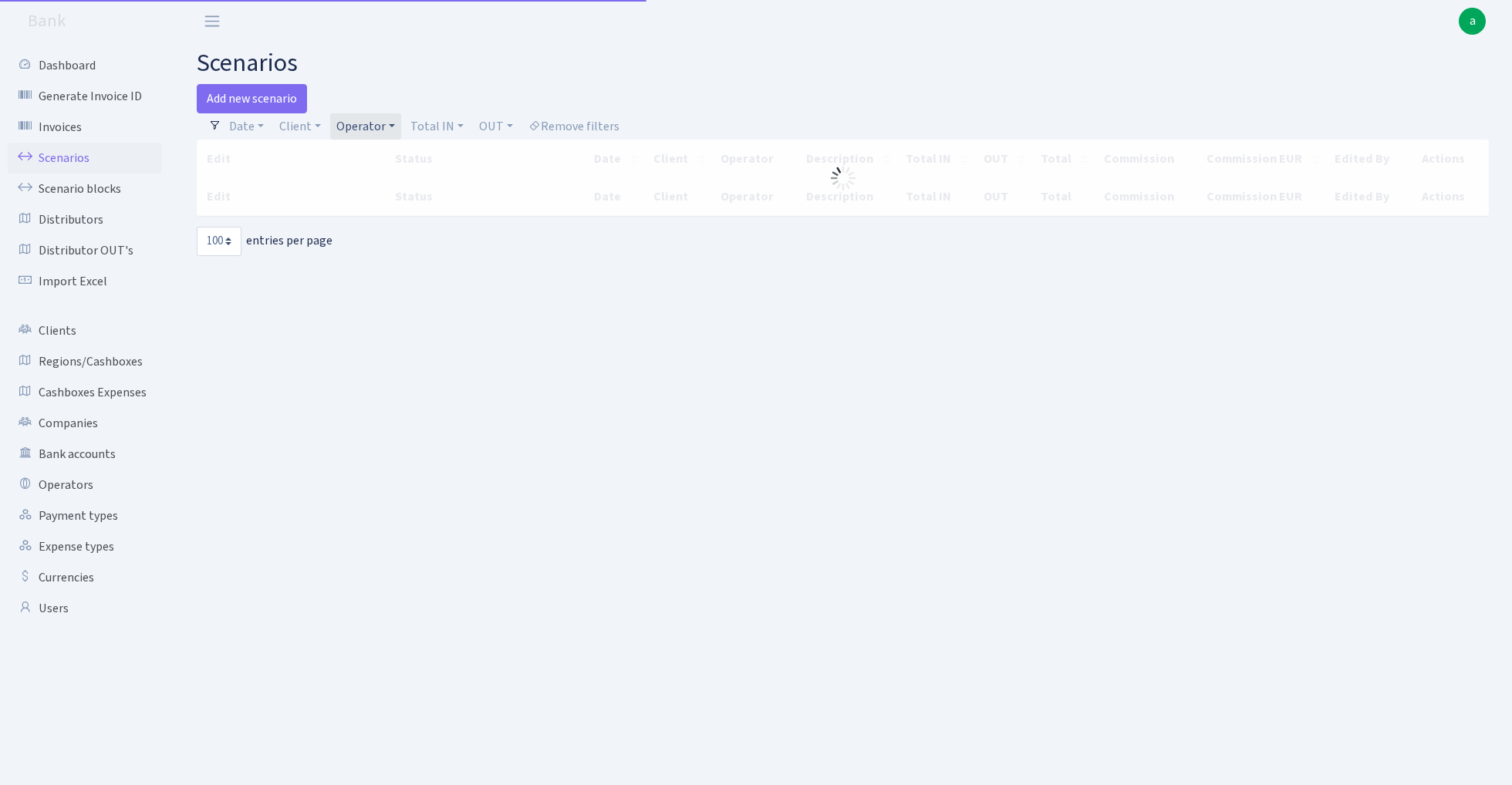
select select "100"
